Goal: Transaction & Acquisition: Purchase product/service

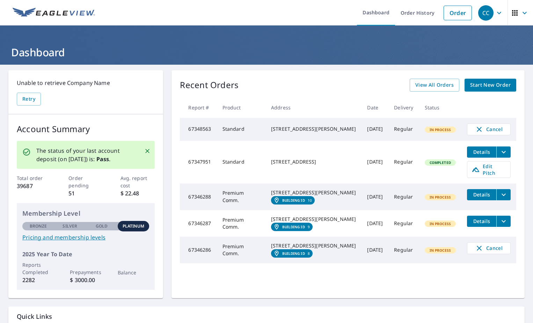
click at [481, 89] on span "Start New Order" at bounding box center [490, 85] width 41 height 9
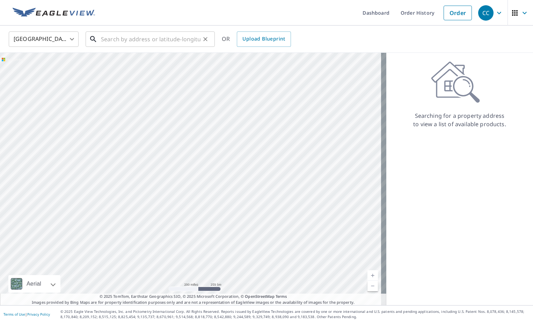
click at [114, 37] on input "text" at bounding box center [151, 39] width 100 height 20
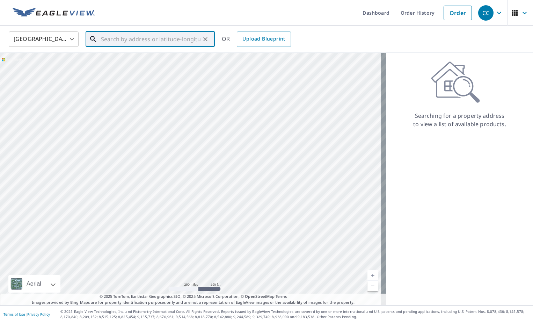
paste input "[STREET_ADDRESS]"
click at [134, 63] on span "[STREET_ADDRESS]" at bounding box center [155, 59] width 110 height 8
type input "[STREET_ADDRESS]"
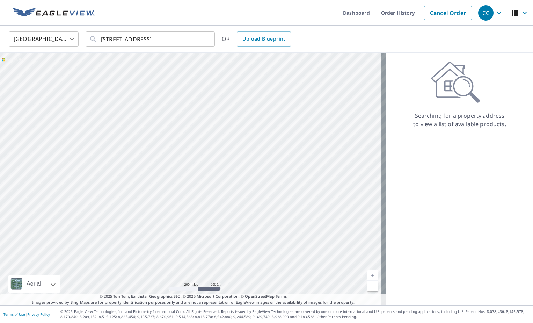
scroll to position [0, 0]
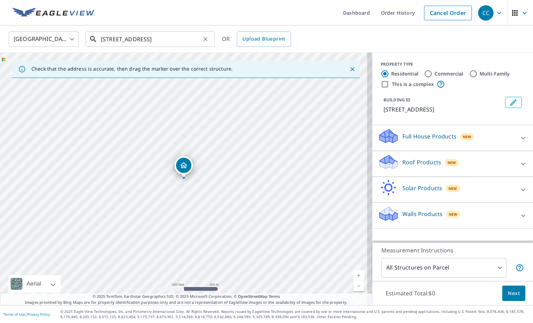
click at [200, 39] on input "[STREET_ADDRESS]" at bounding box center [151, 39] width 100 height 20
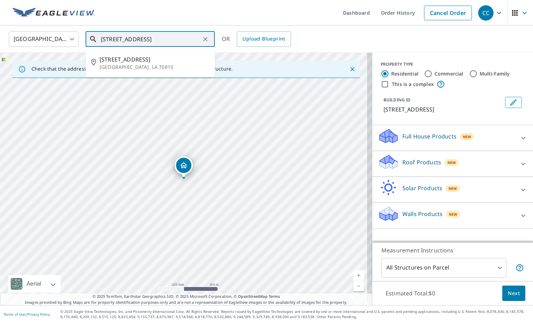
click at [200, 39] on input "[STREET_ADDRESS]" at bounding box center [151, 39] width 100 height 20
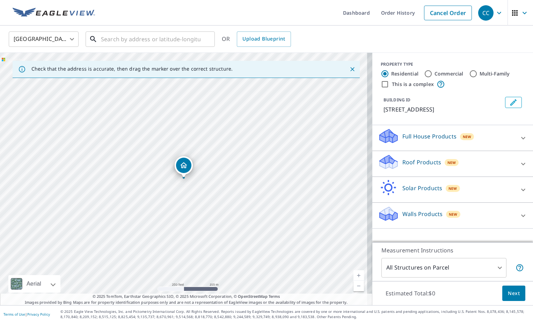
click at [133, 36] on input "text" at bounding box center [151, 39] width 100 height 20
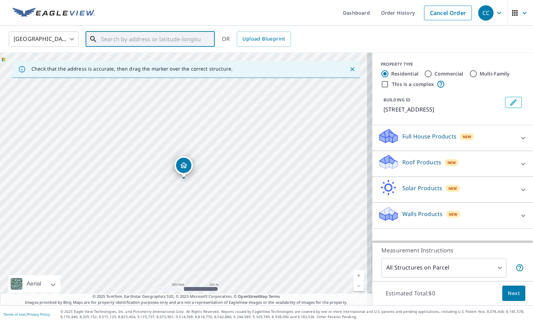
paste input "[STREET_ADDRESS]"
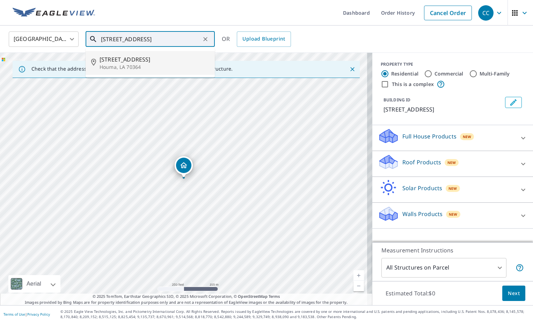
click at [138, 62] on span "[STREET_ADDRESS]" at bounding box center [155, 59] width 110 height 8
type input "[STREET_ADDRESS][PERSON_NAME]"
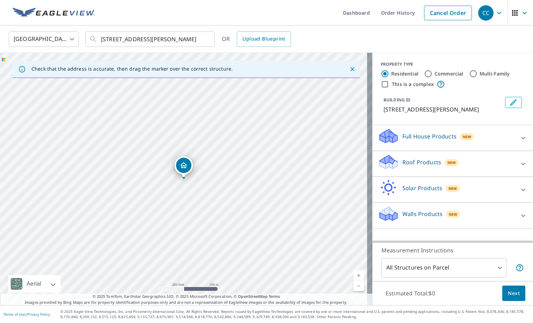
click at [519, 163] on icon at bounding box center [523, 164] width 8 height 8
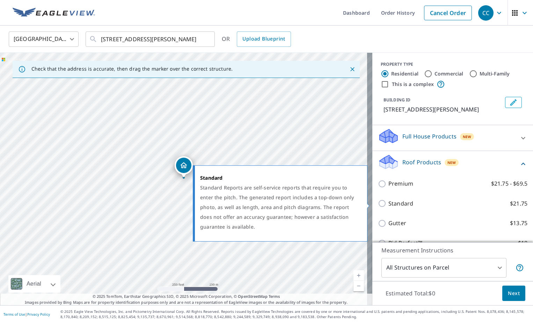
click at [378, 201] on input "Standard $21.75" at bounding box center [383, 203] width 10 height 8
checkbox input "true"
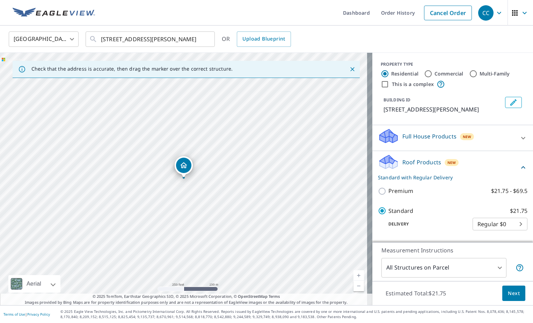
click at [508, 294] on span "Next" at bounding box center [514, 293] width 12 height 9
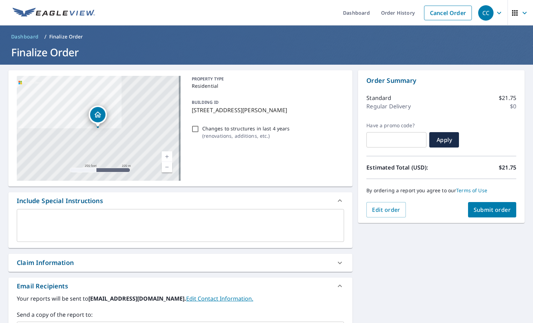
click at [74, 263] on div "Claim Information" at bounding box center [45, 262] width 57 height 9
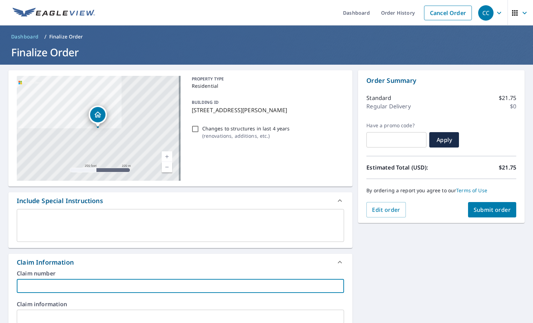
click at [61, 286] on input "text" at bounding box center [180, 286] width 327 height 14
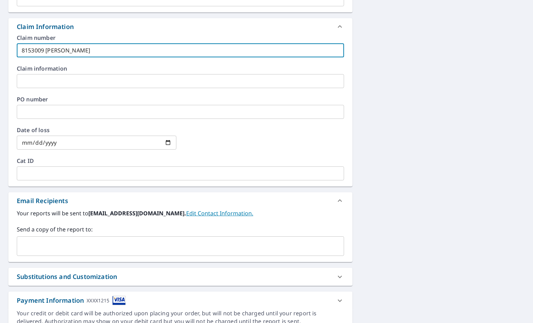
scroll to position [267, 0]
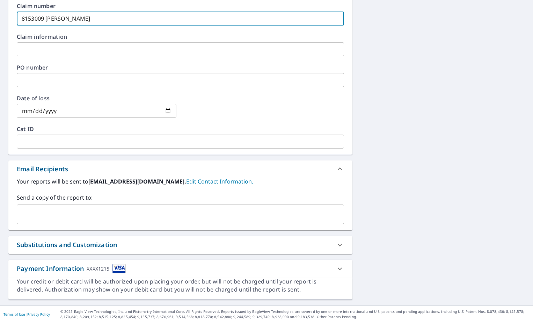
type input "8153009 [PERSON_NAME]"
click at [49, 217] on input "text" at bounding box center [175, 213] width 310 height 13
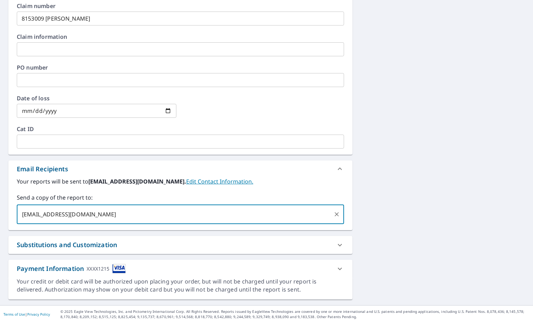
type input "[EMAIL_ADDRESS][DOMAIN_NAME]"
click at [383, 202] on div "**********" at bounding box center [266, 50] width 533 height 507
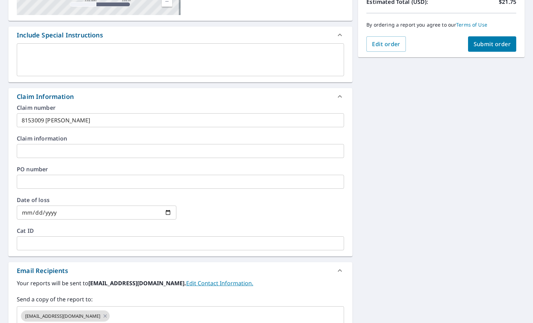
scroll to position [162, 0]
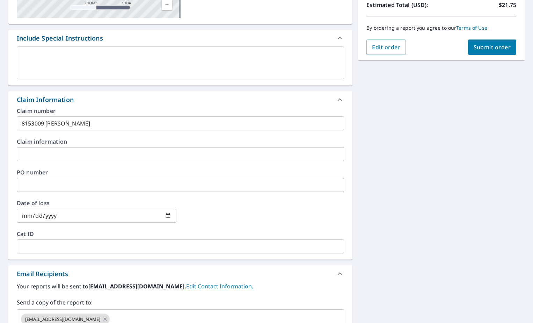
click at [479, 50] on span "Submit order" at bounding box center [492, 47] width 37 height 8
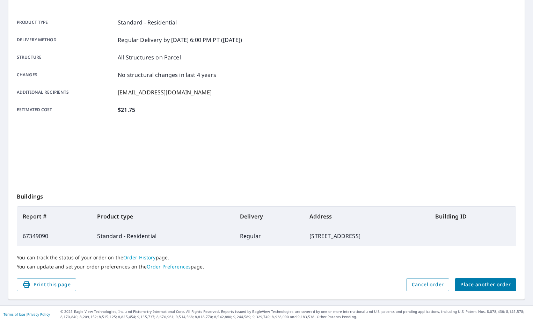
scroll to position [88, 0]
